Goal: Task Accomplishment & Management: Use online tool/utility

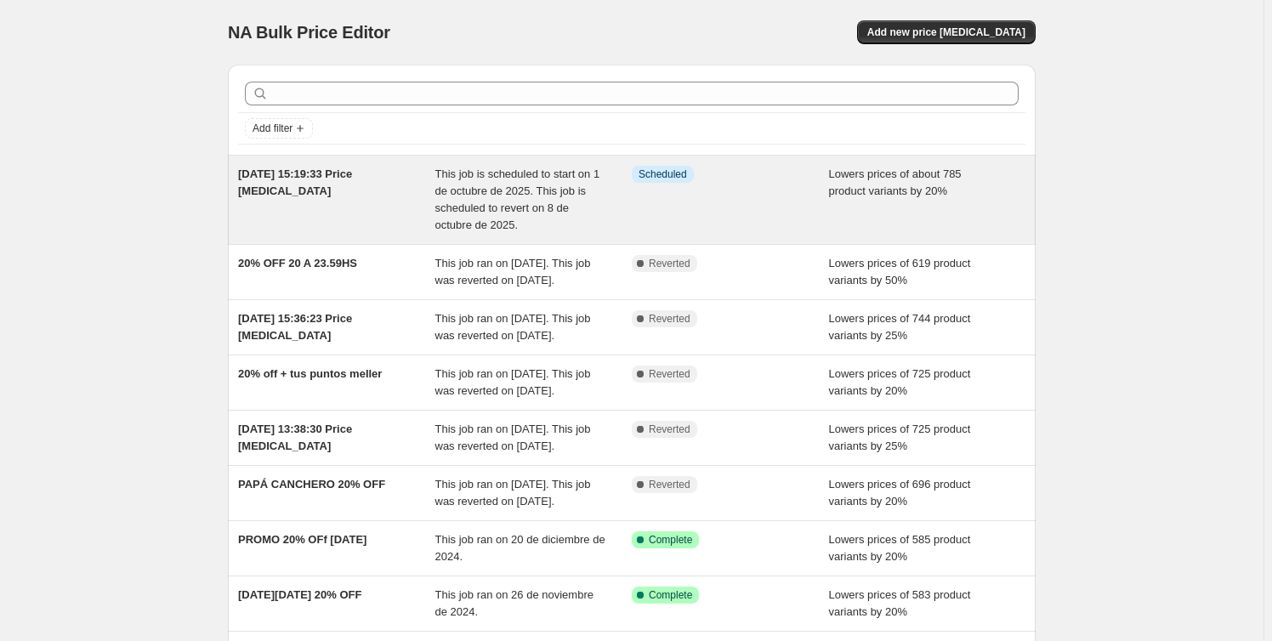
click at [439, 203] on span "This job is scheduled to start on 1 de octubre de 2025. This job is scheduled t…" at bounding box center [517, 200] width 165 height 64
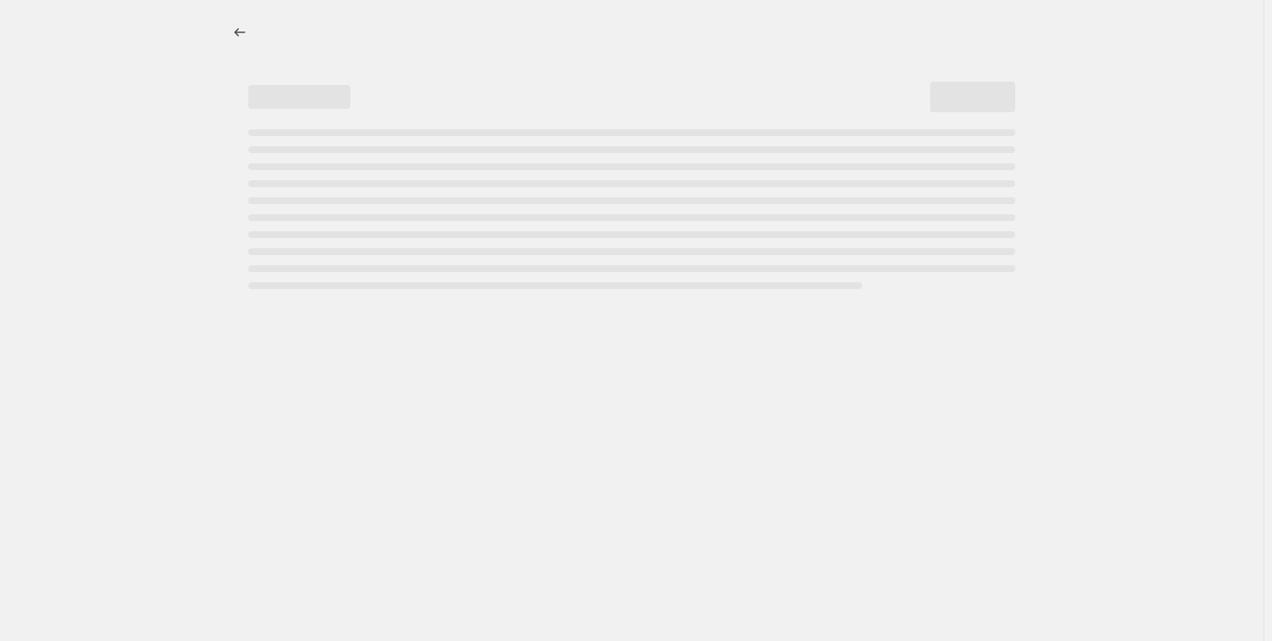
select select "percentage"
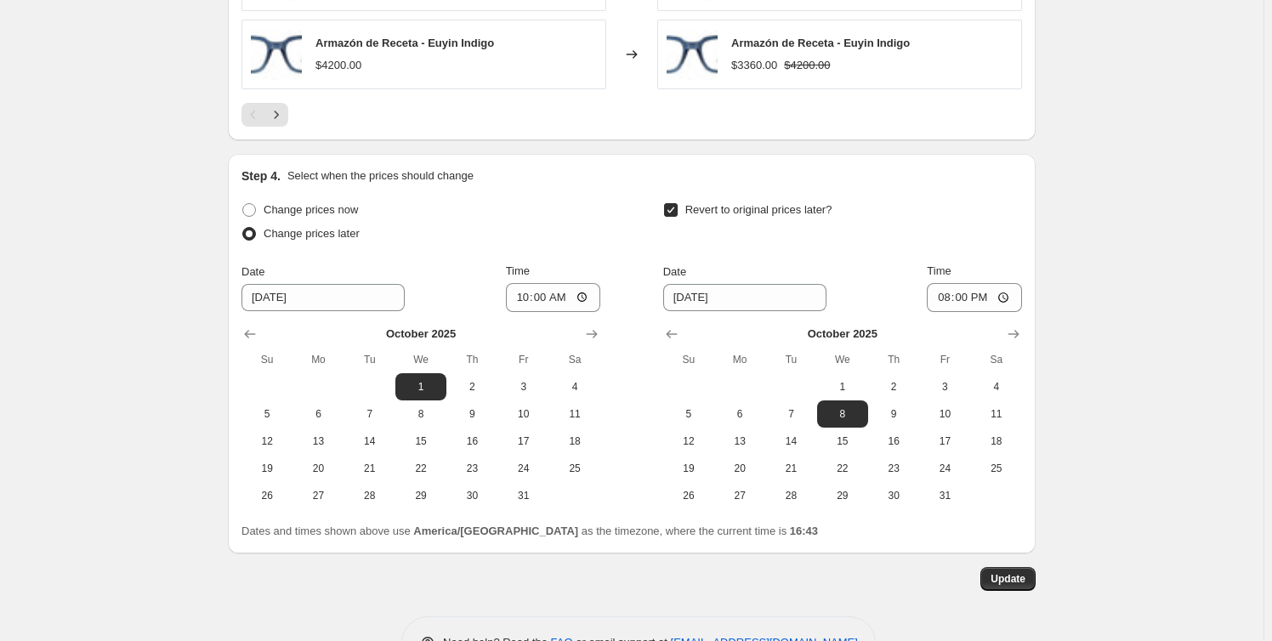
scroll to position [1452, 0]
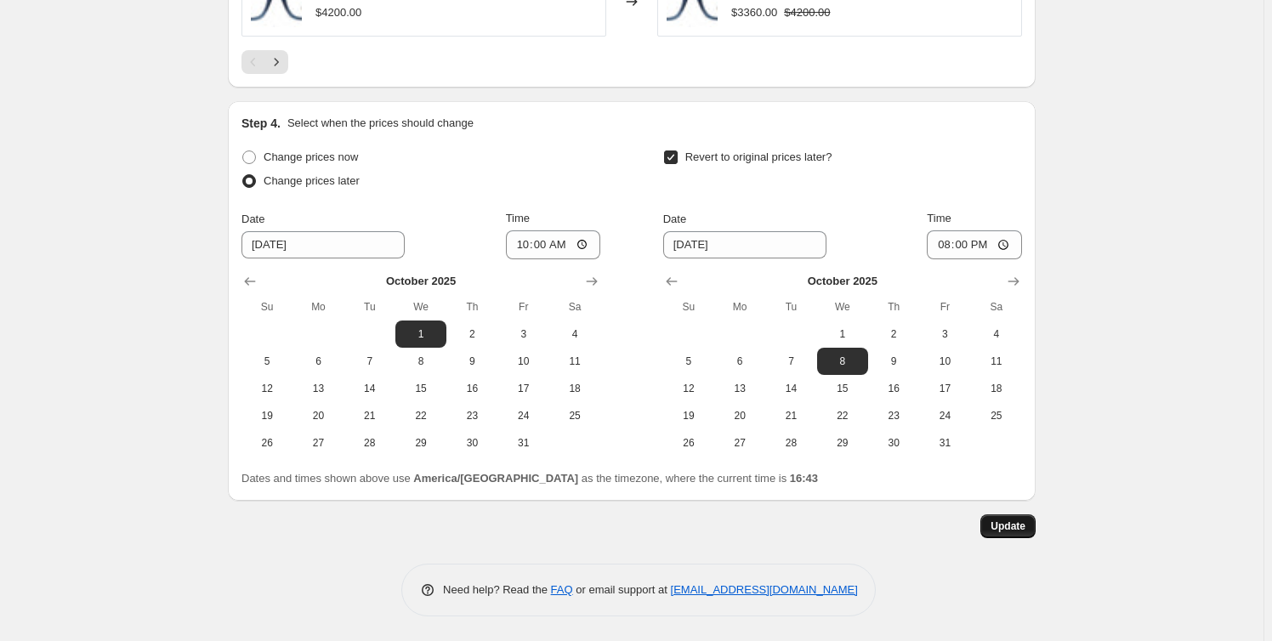
click at [1004, 524] on span "Update" at bounding box center [1008, 527] width 35 height 14
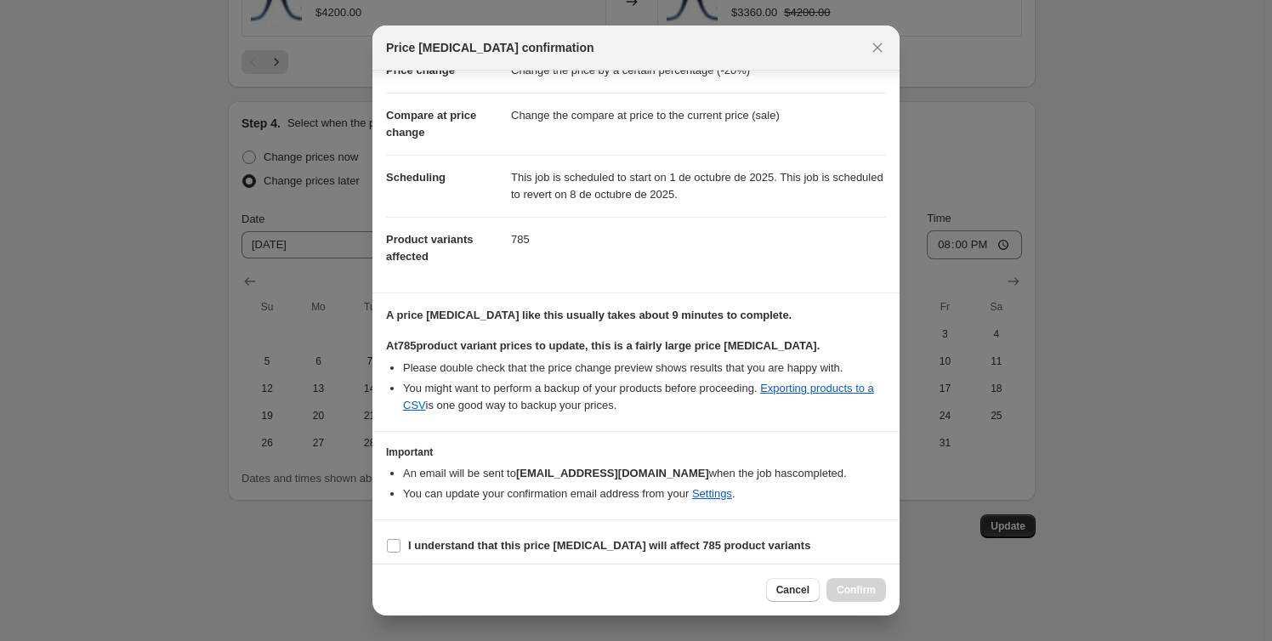
scroll to position [60, 0]
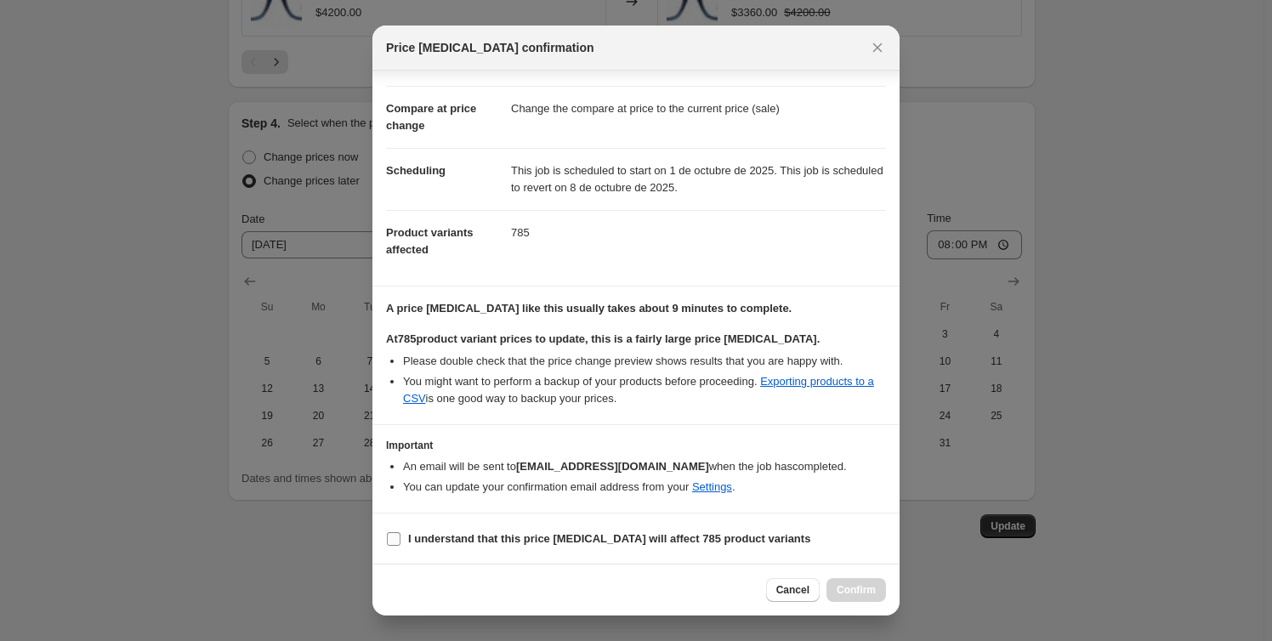
click at [462, 538] on b "I understand that this price [MEDICAL_DATA] will affect 785 product variants" at bounding box center [609, 538] width 402 height 13
click at [400, 538] on input "I understand that this price [MEDICAL_DATA] will affect 785 product variants" at bounding box center [394, 539] width 14 height 14
checkbox input "true"
click at [855, 595] on span "Confirm" at bounding box center [856, 590] width 39 height 14
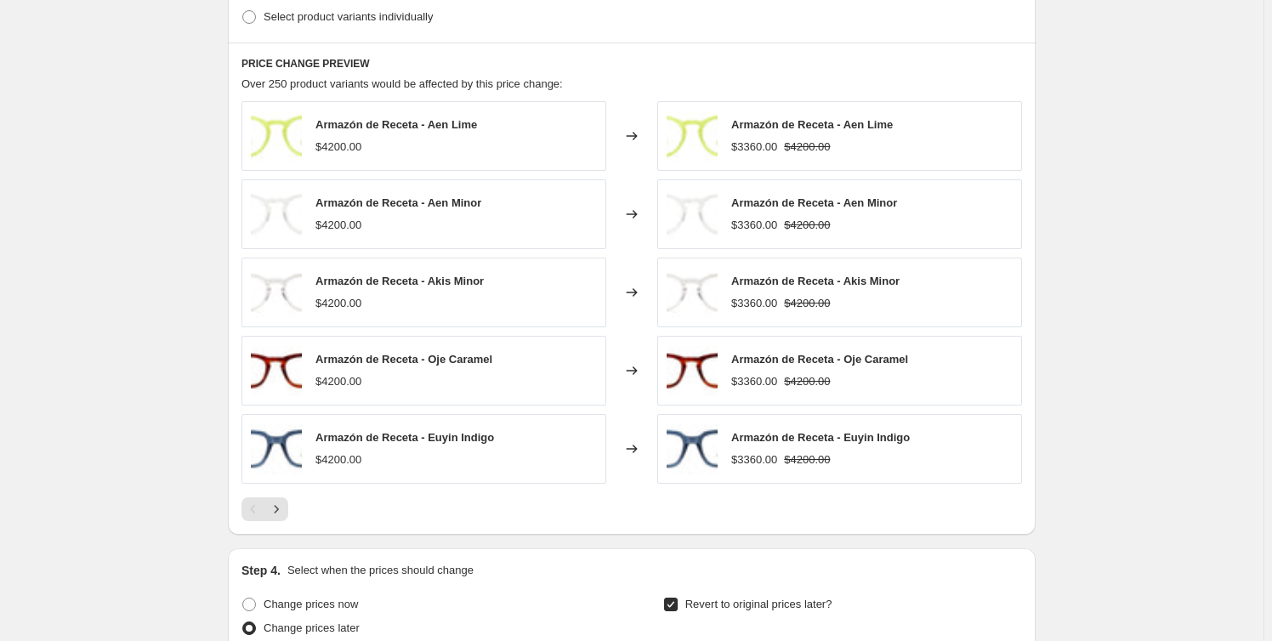
scroll to position [1159, 0]
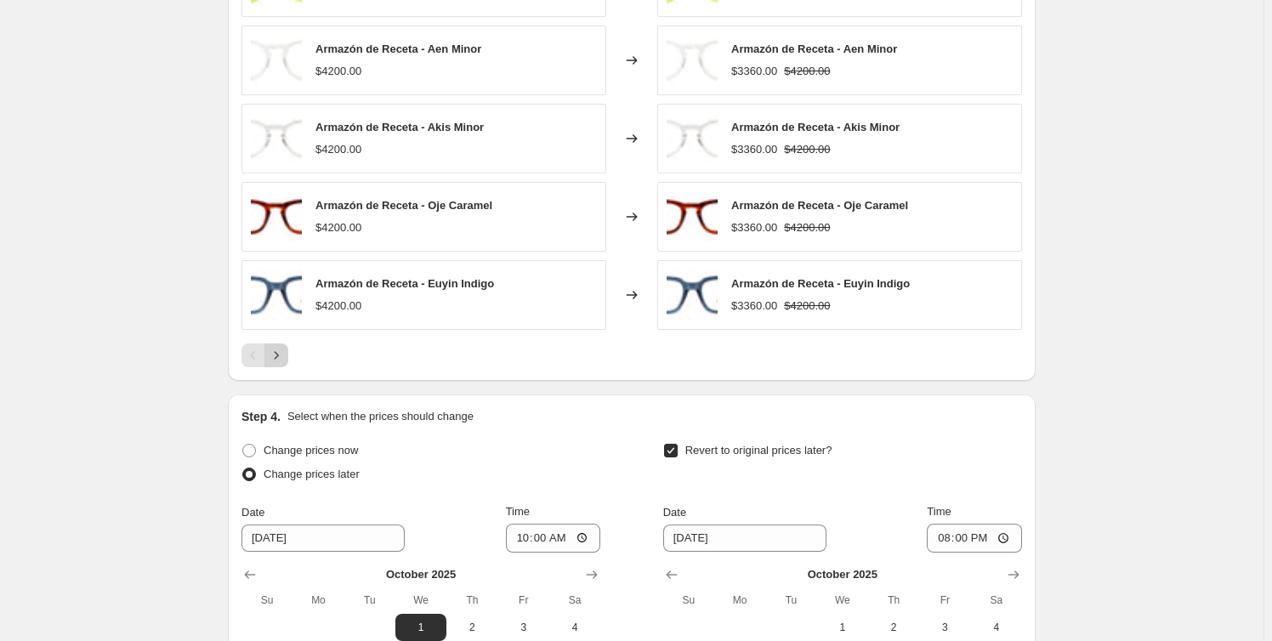
click at [275, 362] on icon "Next" at bounding box center [276, 355] width 17 height 17
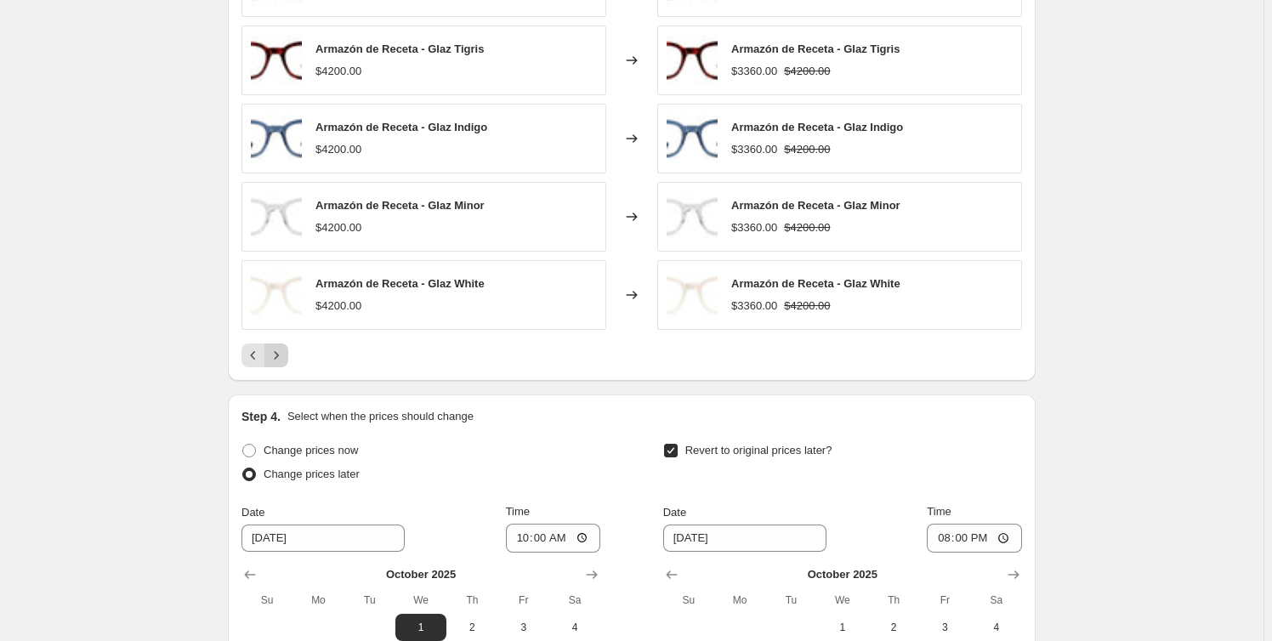
click at [275, 362] on icon "Next" at bounding box center [276, 355] width 17 height 17
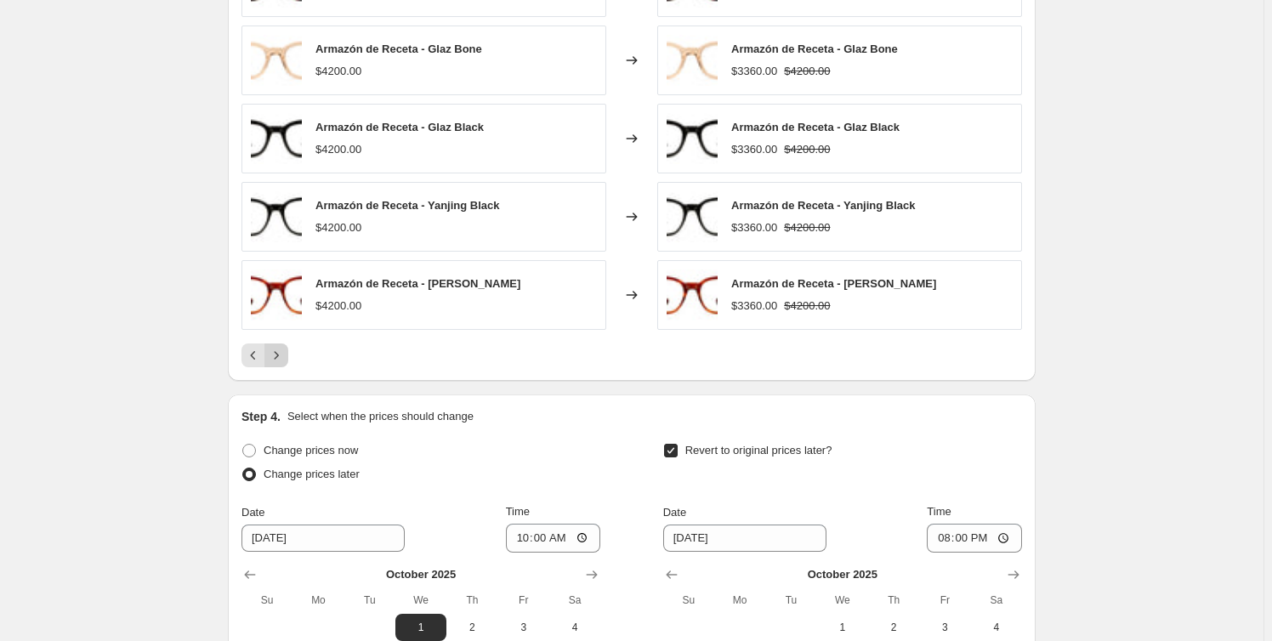
click at [275, 362] on icon "Next" at bounding box center [276, 355] width 17 height 17
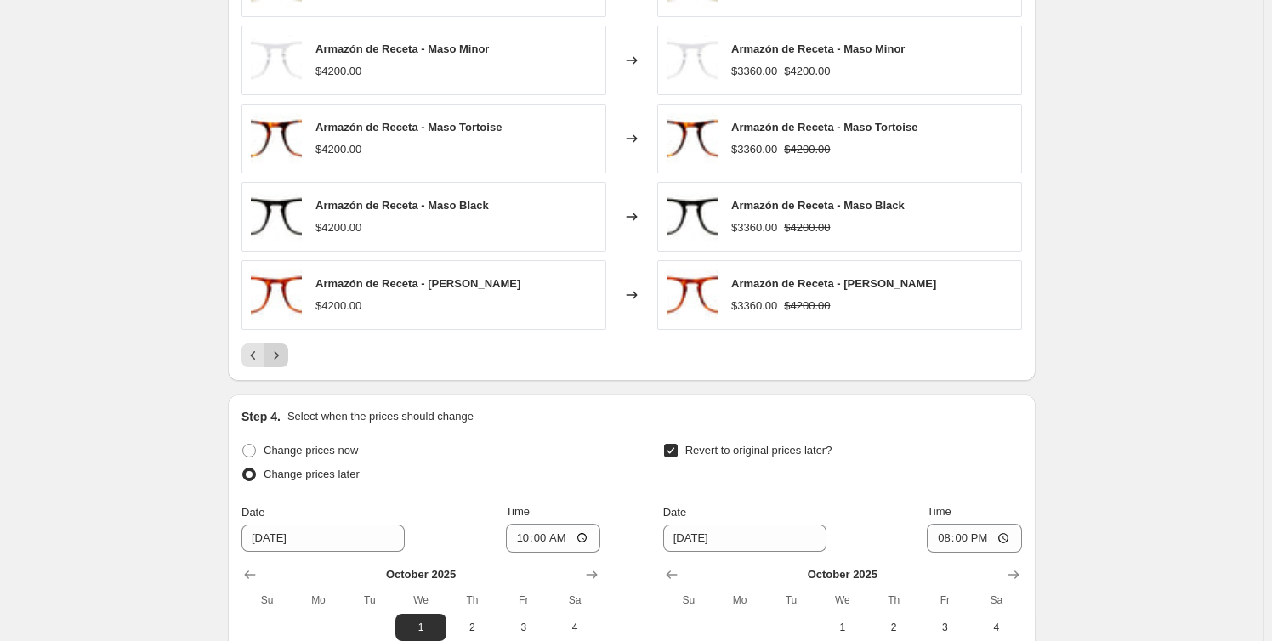
click at [275, 362] on icon "Next" at bounding box center [276, 355] width 17 height 17
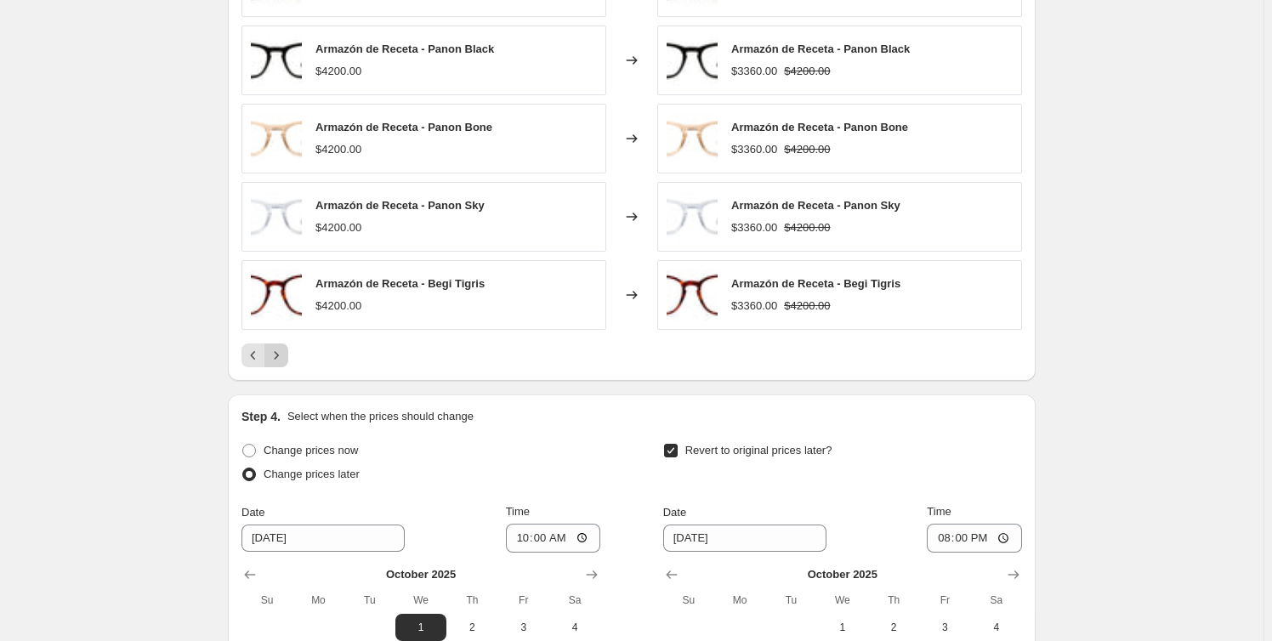
click at [275, 362] on icon "Next" at bounding box center [276, 355] width 17 height 17
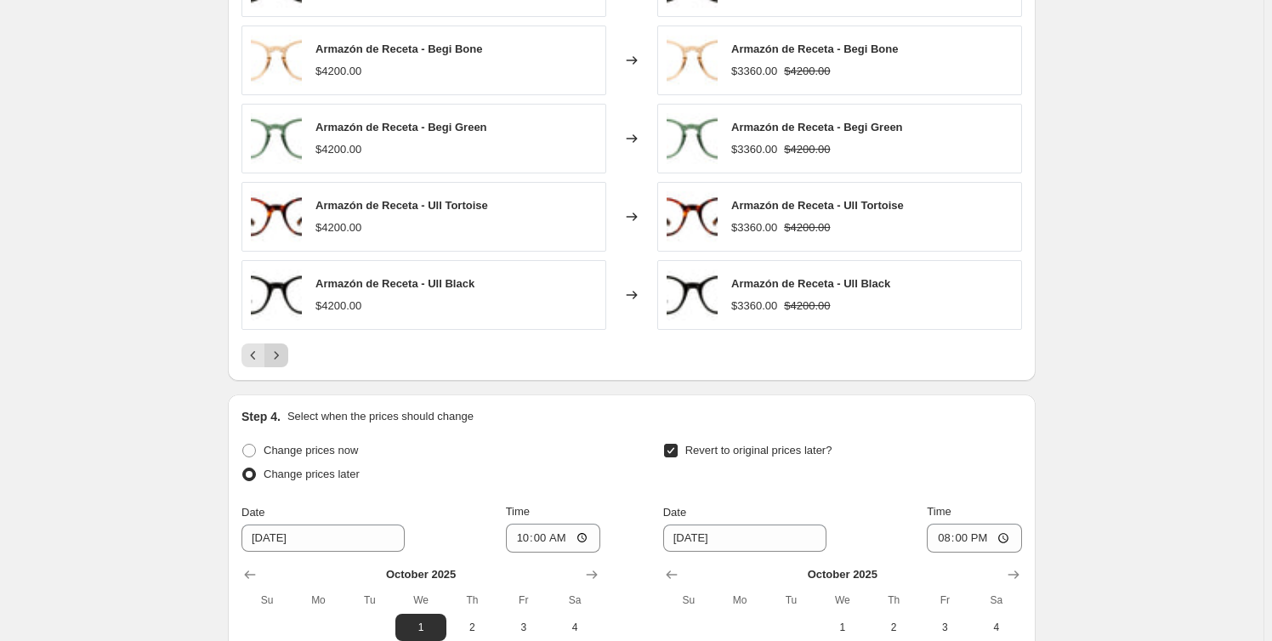
click at [275, 362] on icon "Next" at bounding box center [276, 355] width 17 height 17
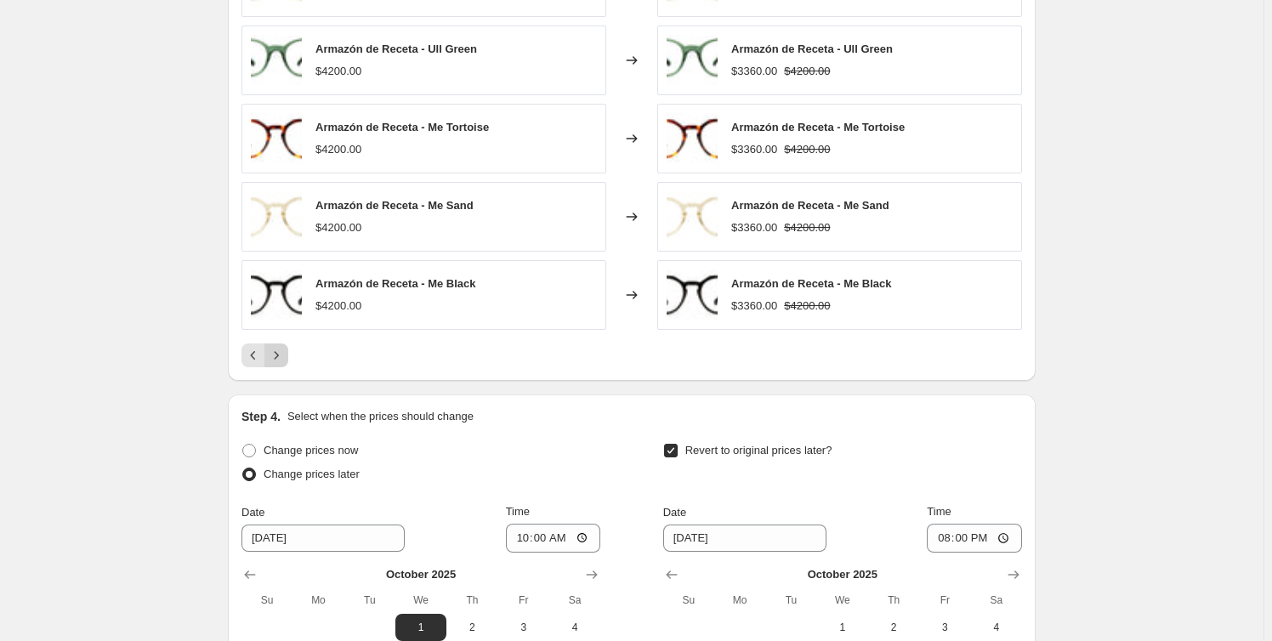
click at [275, 362] on icon "Next" at bounding box center [276, 355] width 17 height 17
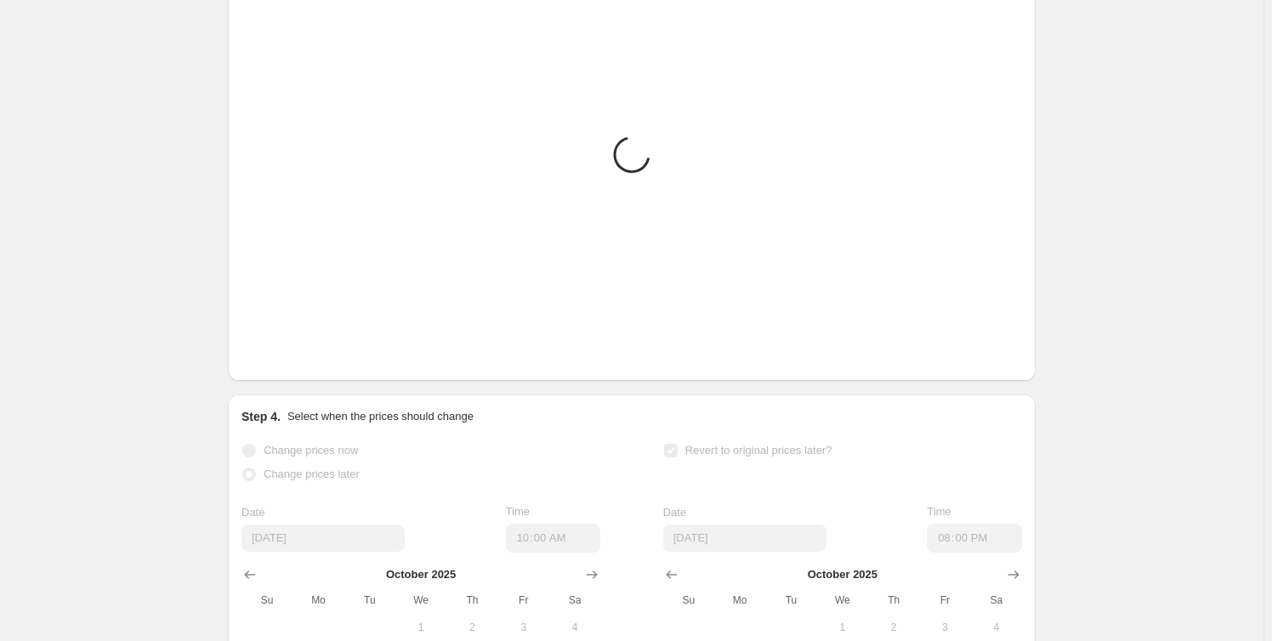
click at [275, 362] on icon "Next" at bounding box center [276, 355] width 17 height 17
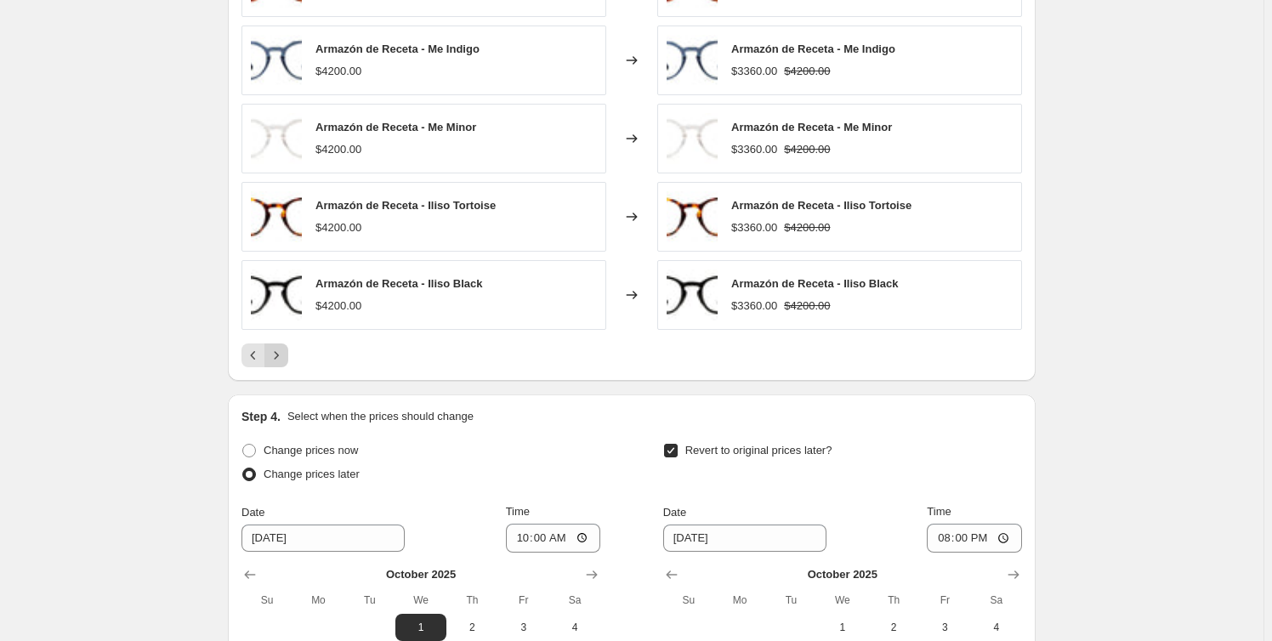
click at [275, 362] on icon "Next" at bounding box center [276, 355] width 17 height 17
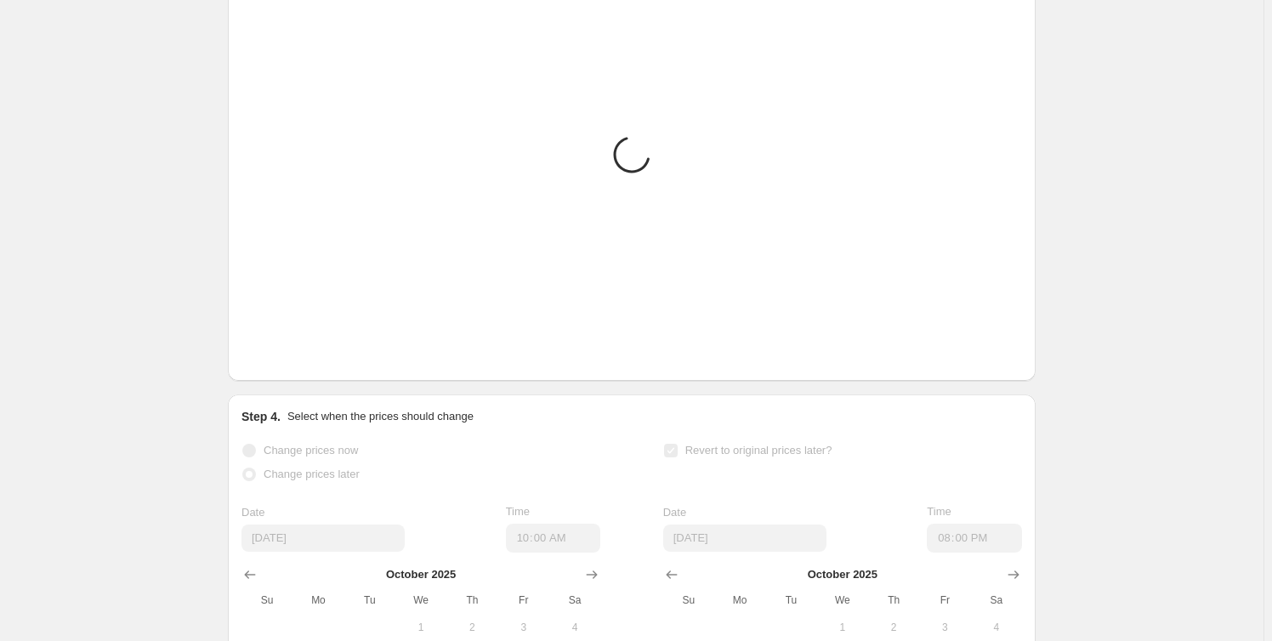
click at [275, 362] on icon "Next" at bounding box center [276, 355] width 17 height 17
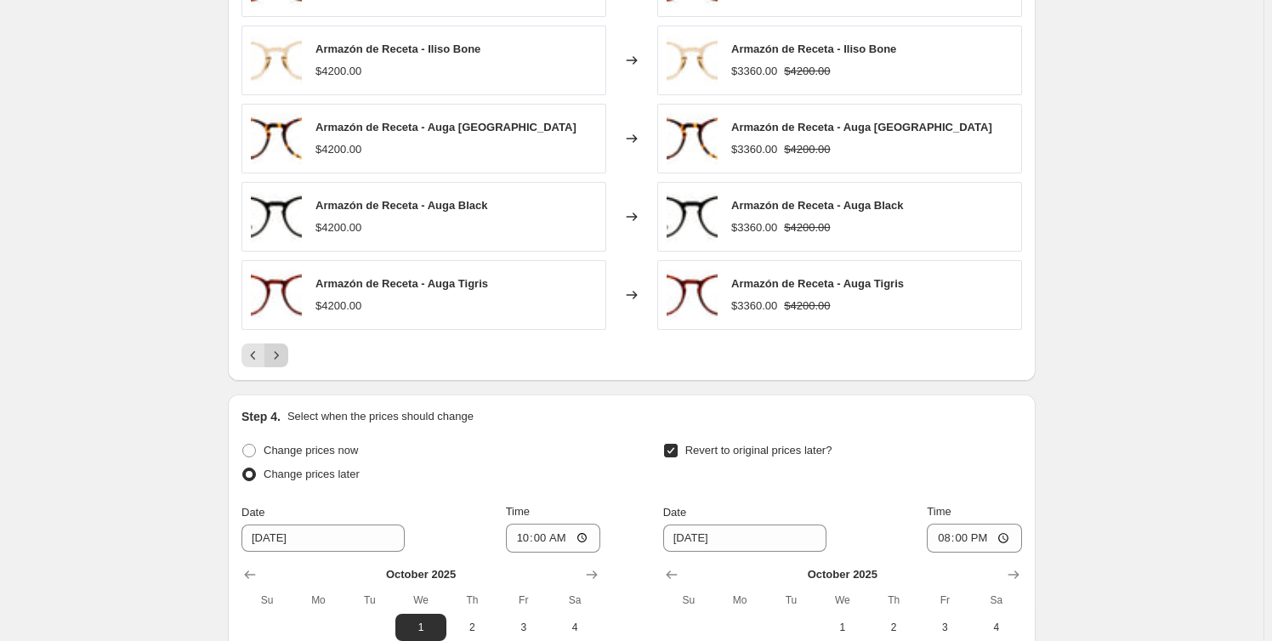
click at [275, 362] on icon "Next" at bounding box center [276, 355] width 17 height 17
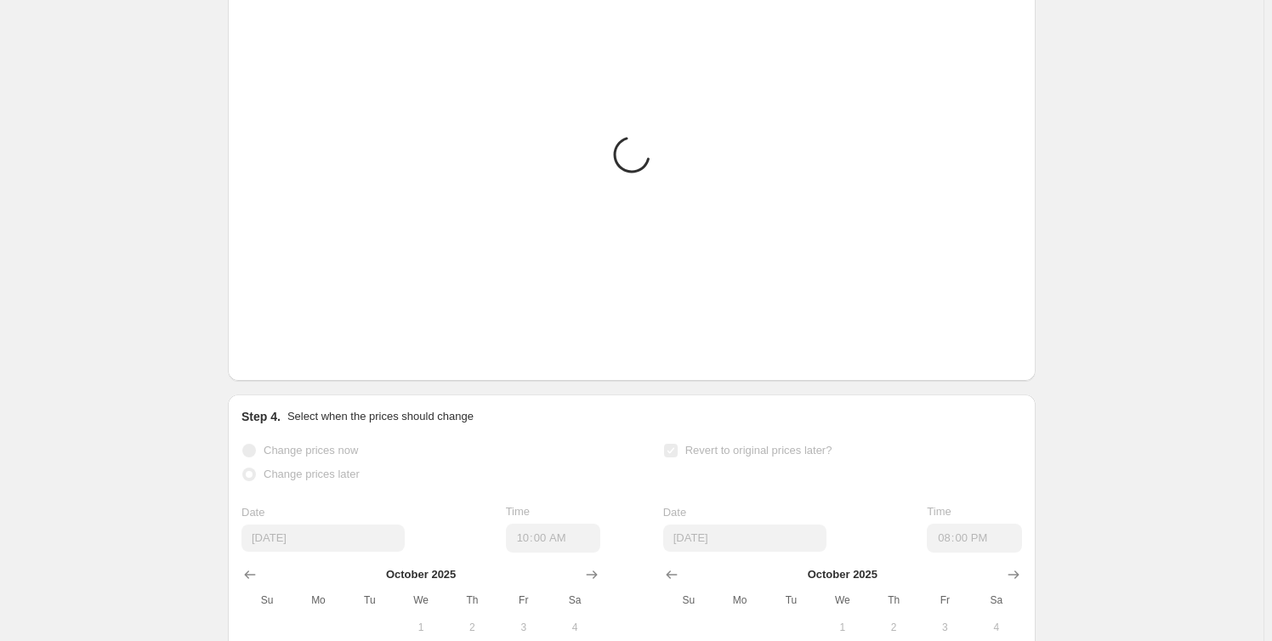
click at [275, 362] on icon "Next" at bounding box center [276, 355] width 17 height 17
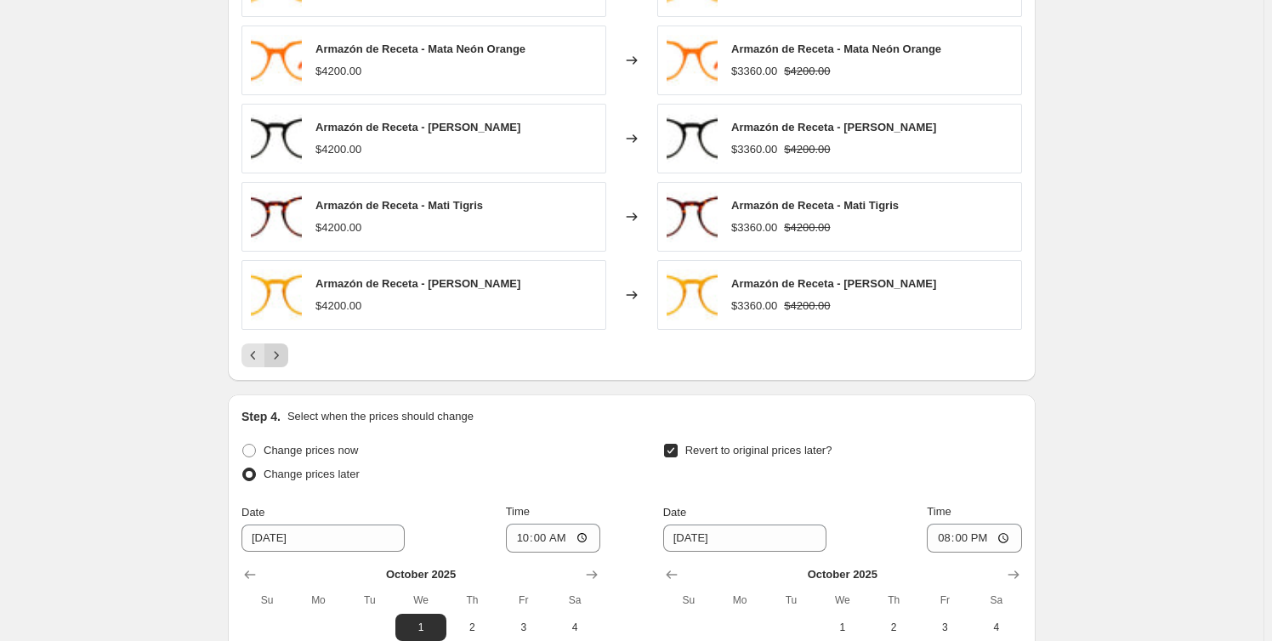
click at [275, 362] on icon "Next" at bounding box center [276, 355] width 17 height 17
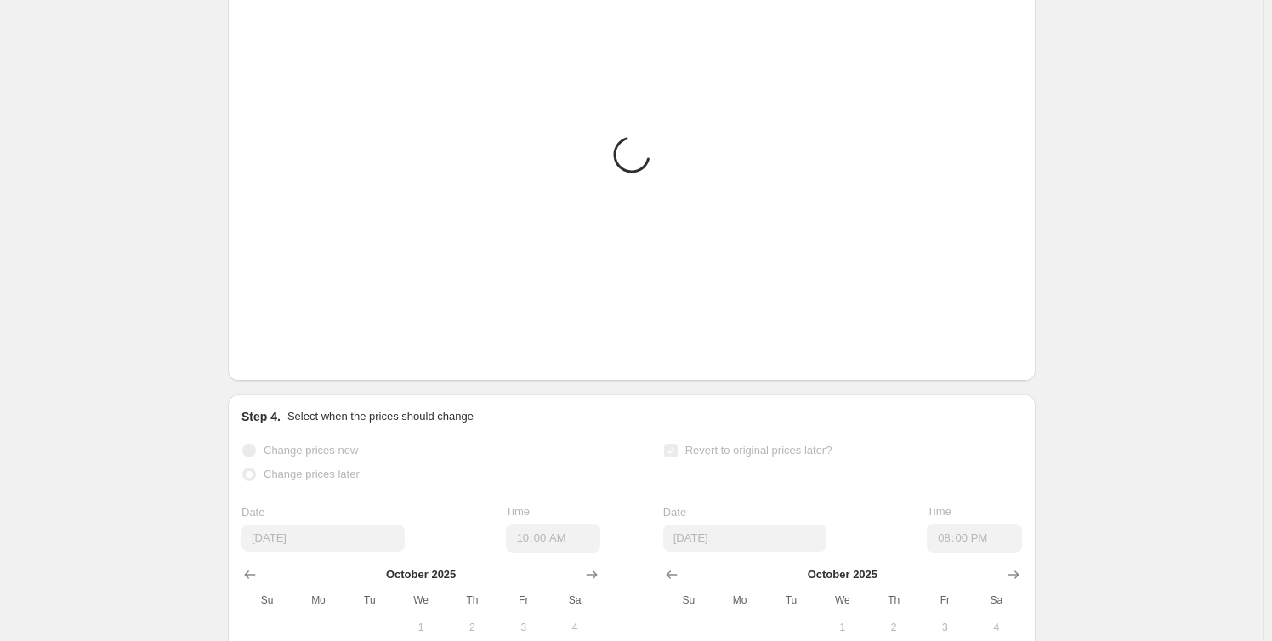
click at [275, 362] on icon "Next" at bounding box center [276, 355] width 17 height 17
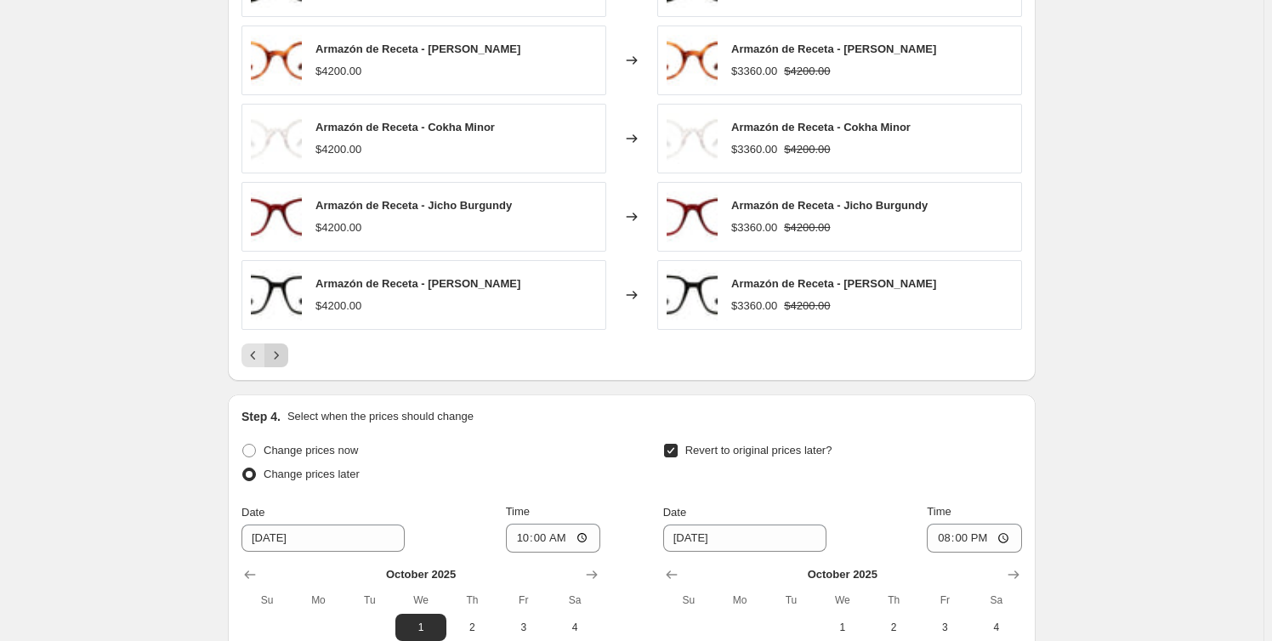
click at [275, 362] on icon "Next" at bounding box center [276, 355] width 17 height 17
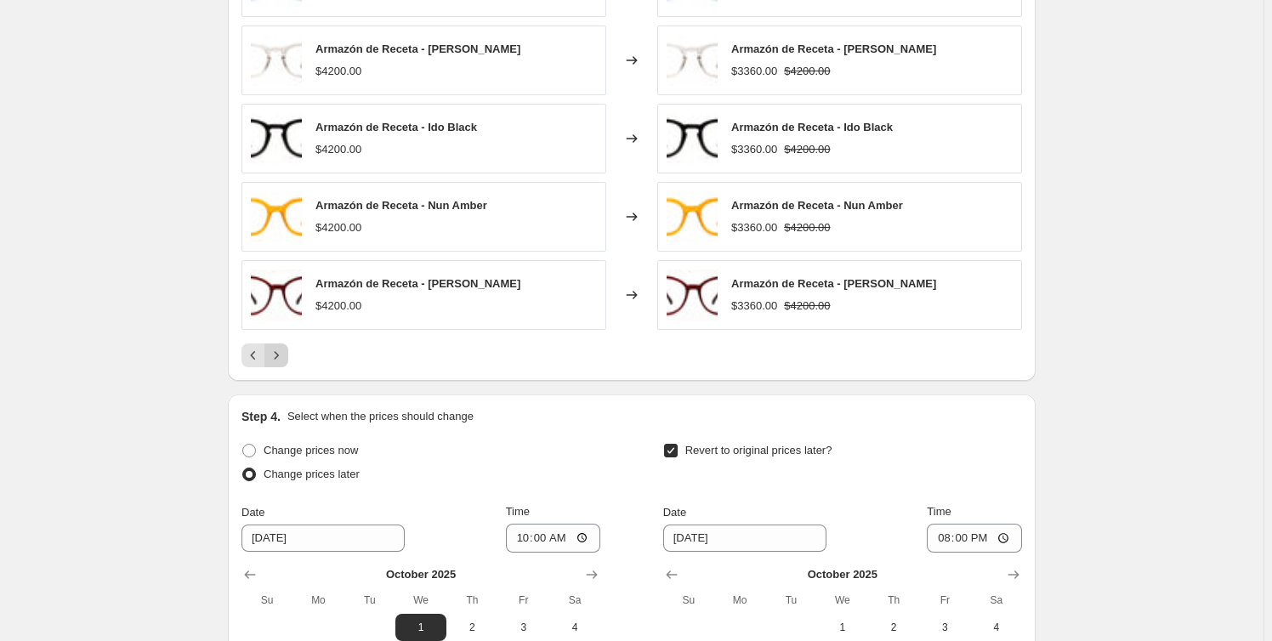
click at [275, 362] on icon "Next" at bounding box center [276, 355] width 17 height 17
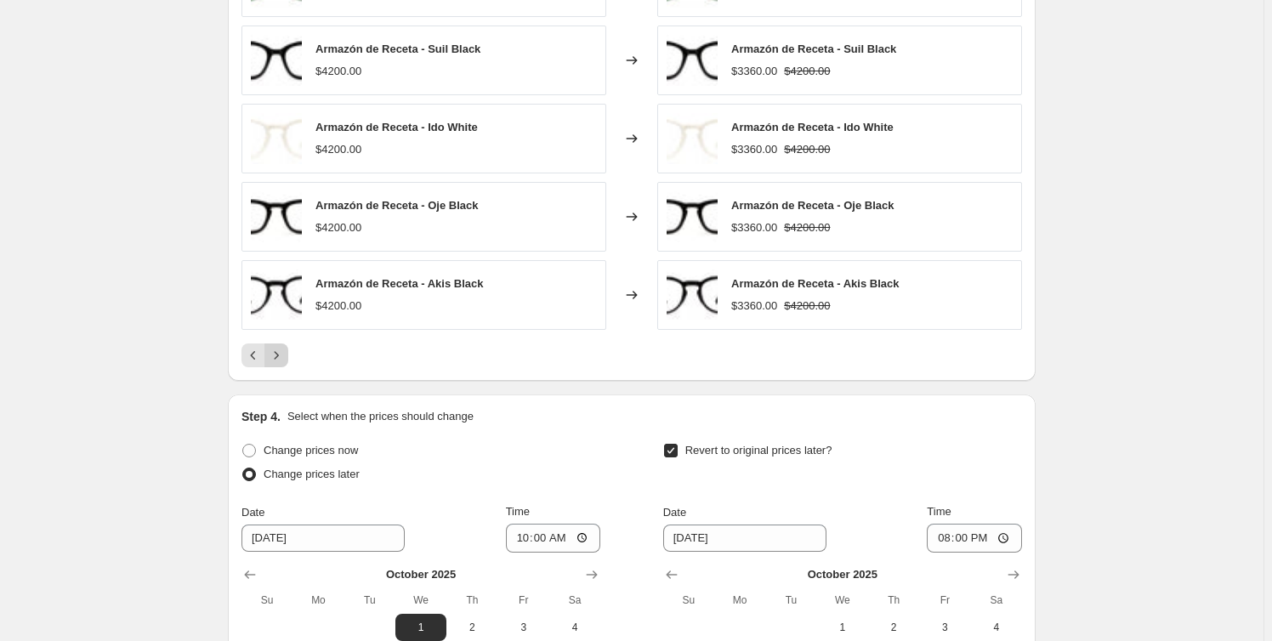
click at [275, 362] on icon "Next" at bounding box center [276, 355] width 17 height 17
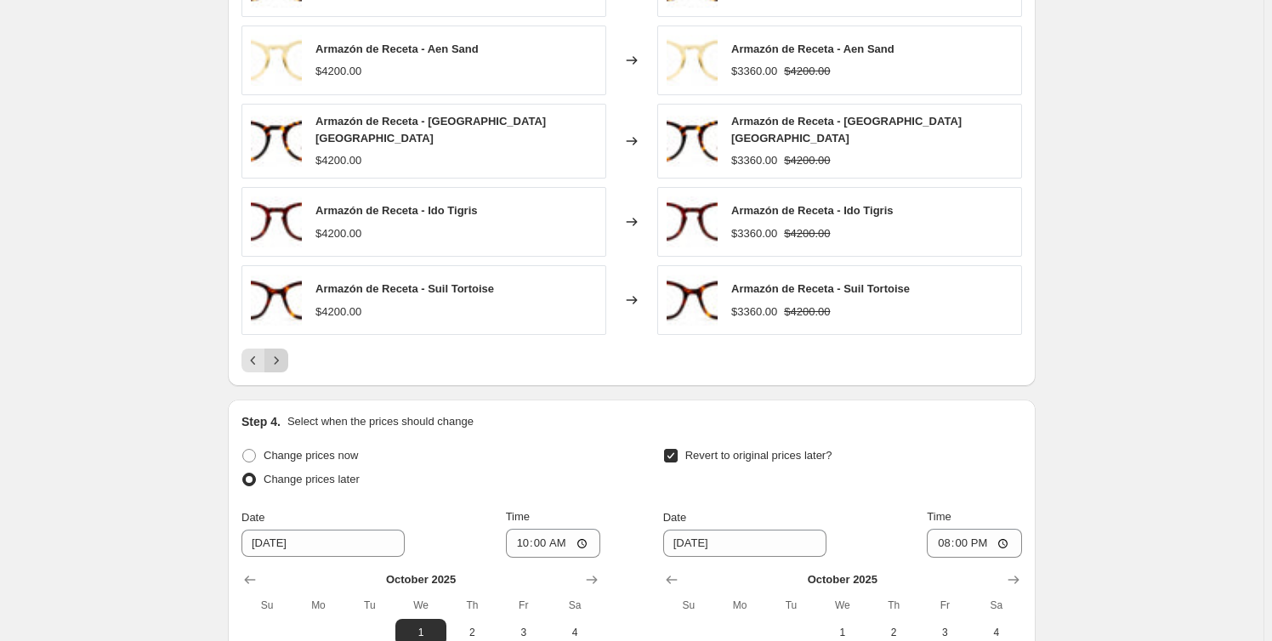
click at [275, 362] on icon "Next" at bounding box center [276, 360] width 17 height 17
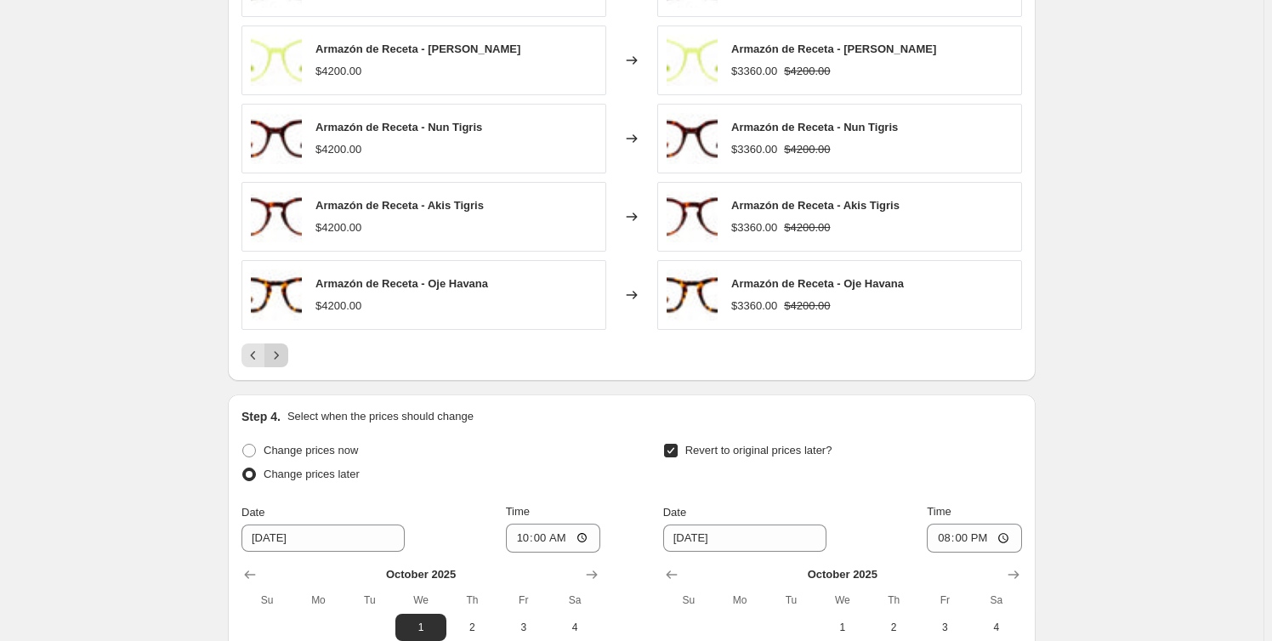
click at [275, 362] on icon "Next" at bounding box center [276, 355] width 17 height 17
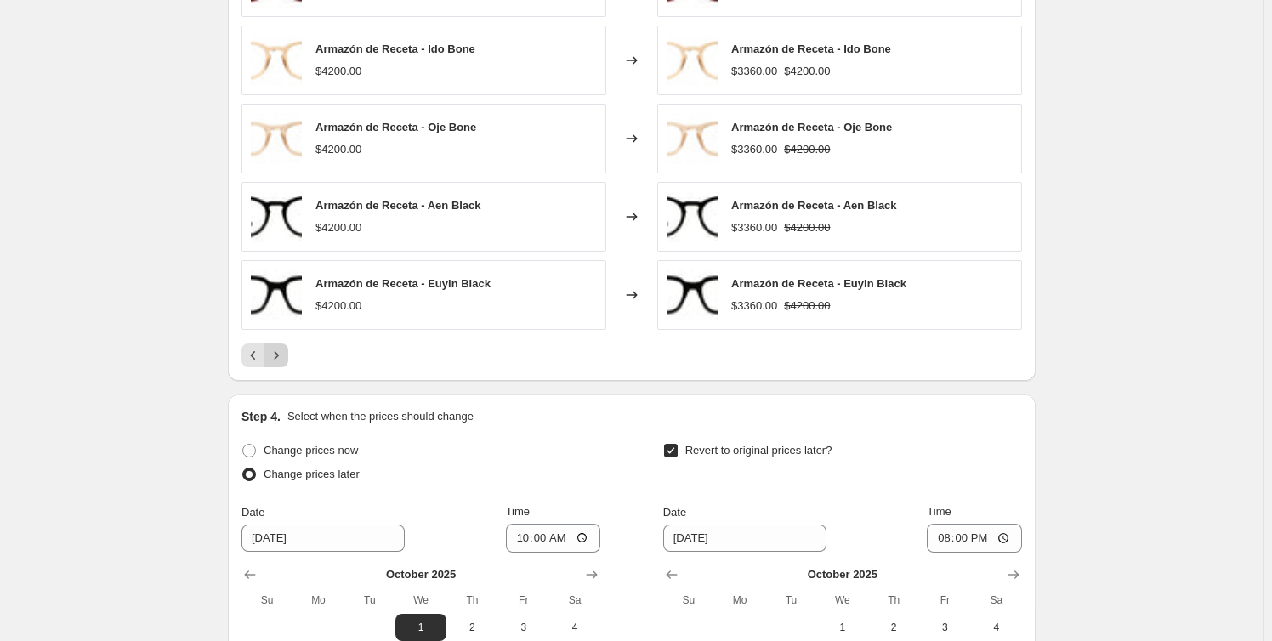
click at [275, 362] on icon "Next" at bounding box center [276, 355] width 17 height 17
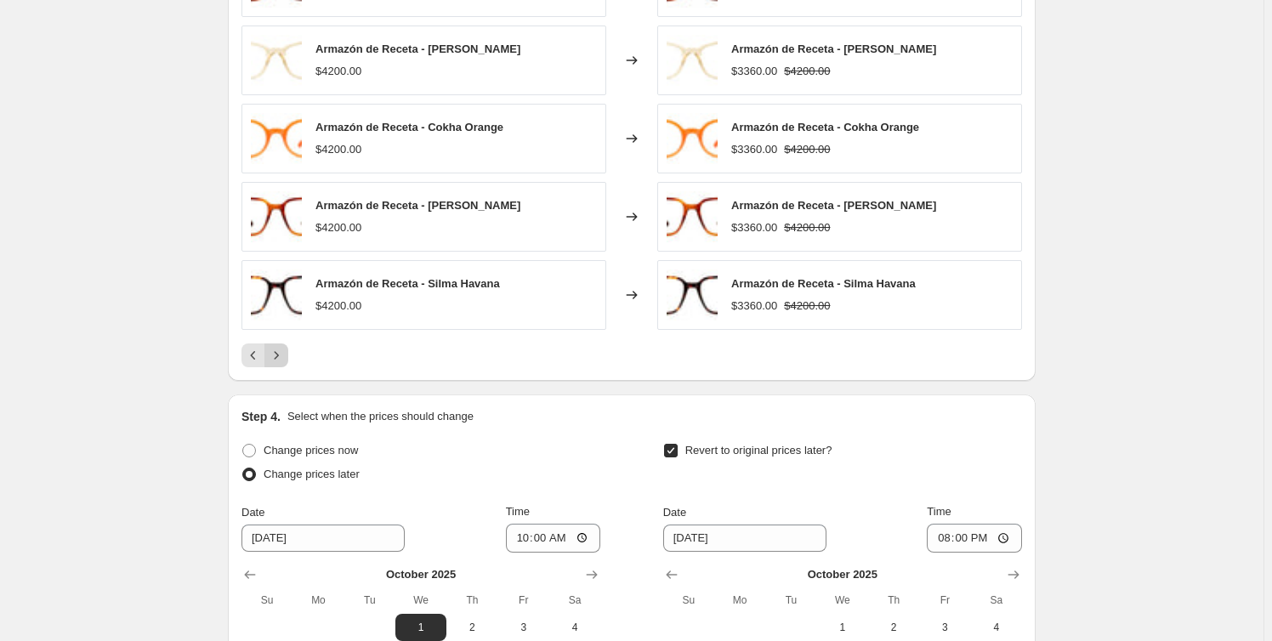
click at [275, 362] on icon "Next" at bounding box center [276, 355] width 17 height 17
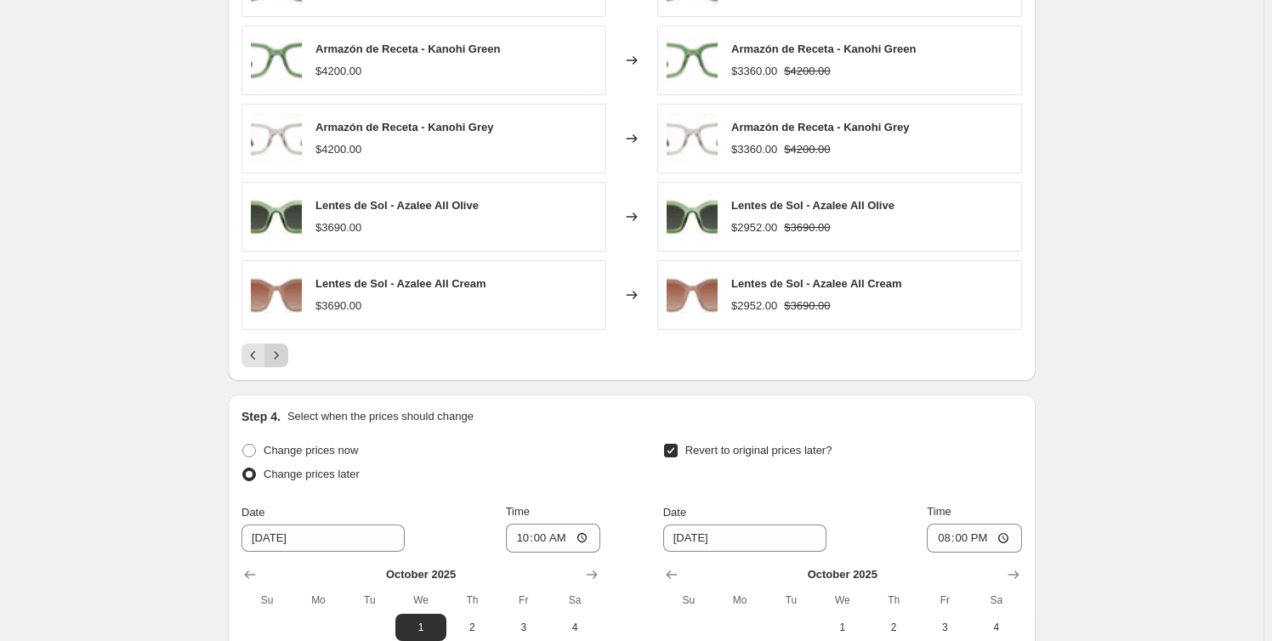
click at [275, 362] on icon "Next" at bounding box center [276, 355] width 17 height 17
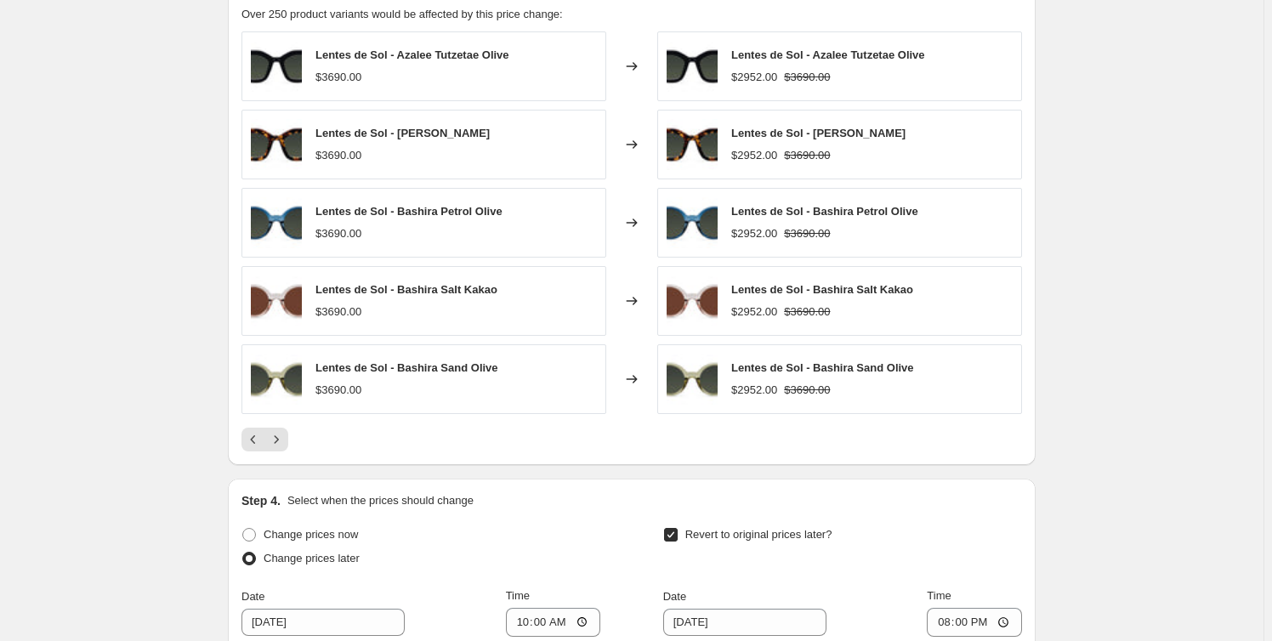
scroll to position [1082, 0]
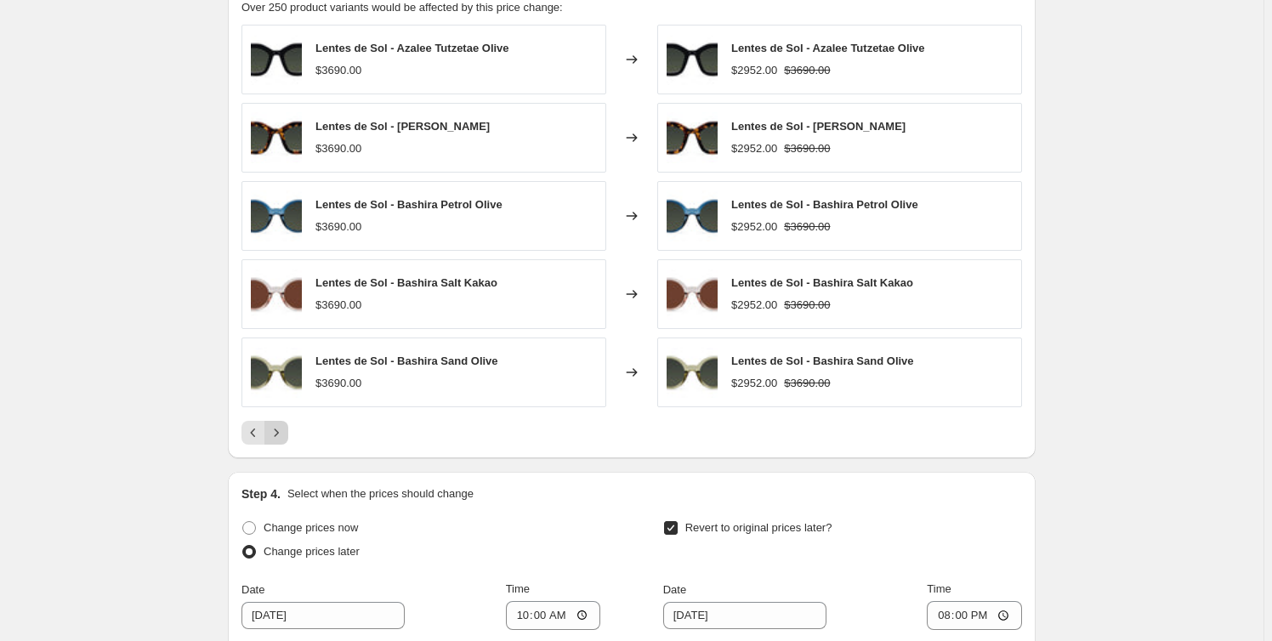
click at [285, 432] on icon "Next" at bounding box center [276, 432] width 17 height 17
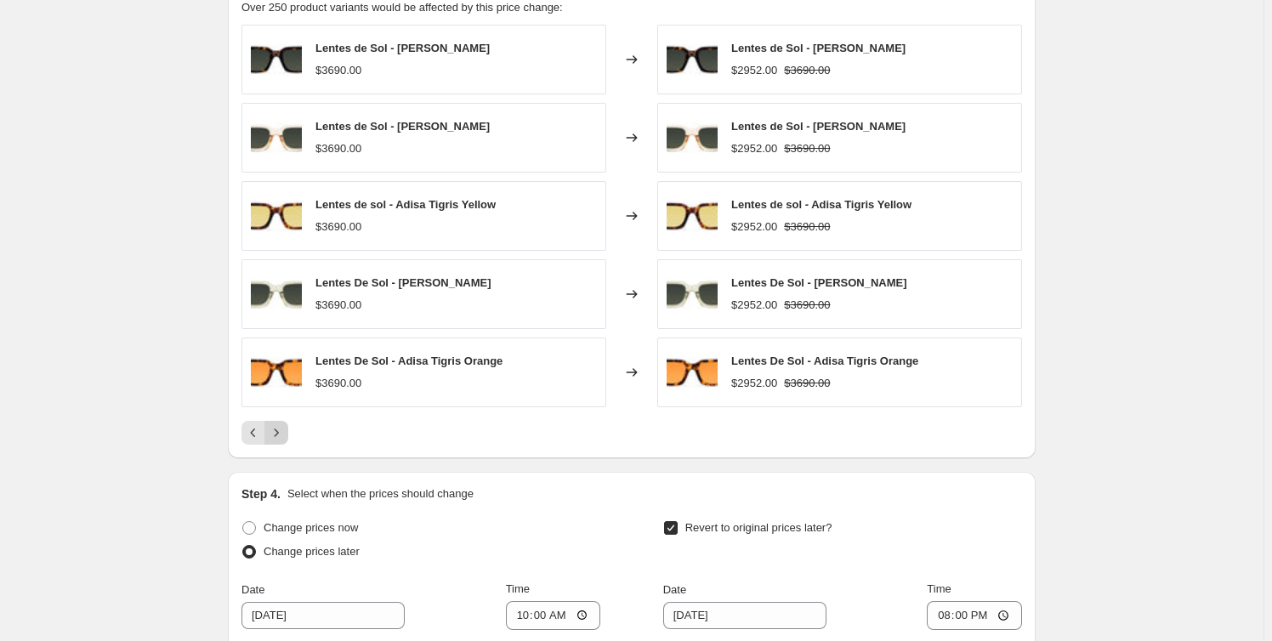
click at [285, 432] on icon "Next" at bounding box center [276, 432] width 17 height 17
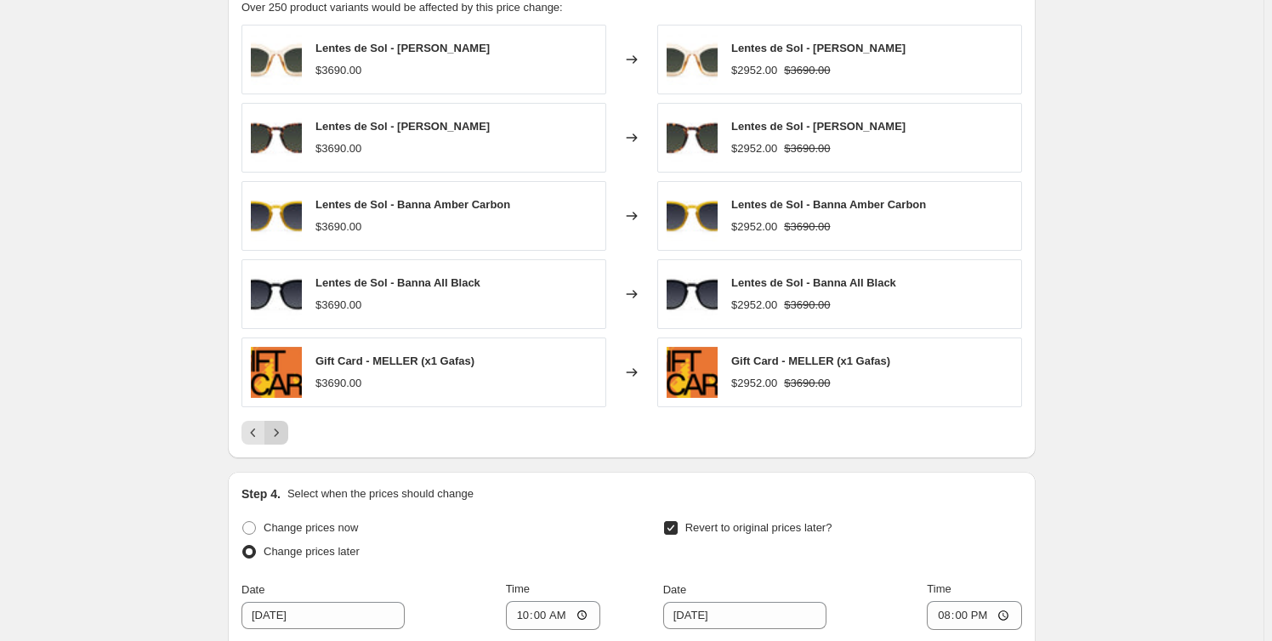
click at [285, 432] on icon "Next" at bounding box center [276, 432] width 17 height 17
